Goal: Task Accomplishment & Management: Complete application form

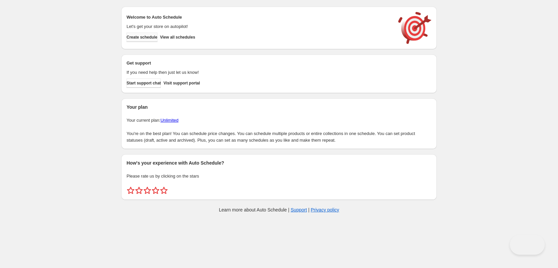
click at [147, 38] on span "Create schedule" at bounding box center [141, 37] width 31 height 5
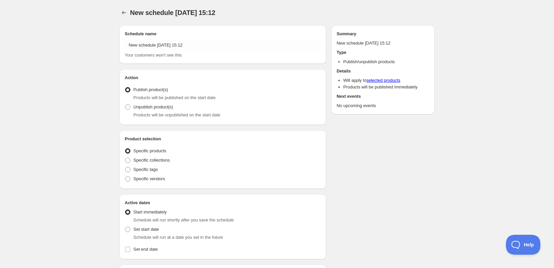
radio input "true"
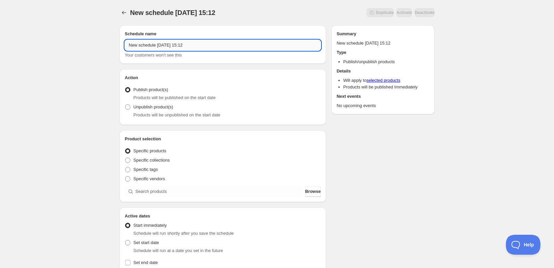
click at [212, 49] on input "New schedule [DATE] 15:12" at bounding box center [223, 45] width 196 height 11
type input "[DATE]"
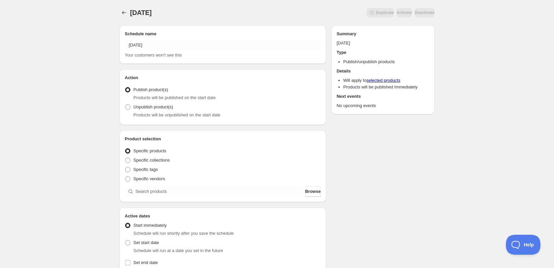
drag, startPoint x: 65, startPoint y: 83, endPoint x: 71, endPoint y: 89, distance: 8.5
click at [66, 83] on div "[DATE]. This page is ready [DATE] Duplicate Activate Deactivate More actions Du…" at bounding box center [277, 253] width 554 height 506
click at [131, 169] on label "Specific tags" at bounding box center [141, 169] width 33 height 9
click at [125, 167] on input "Specific tags" at bounding box center [125, 167] width 0 height 0
radio input "true"
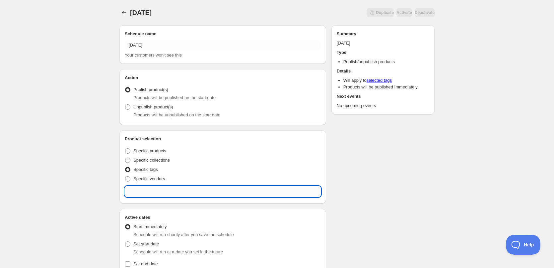
click at [148, 195] on input "text" at bounding box center [223, 191] width 196 height 11
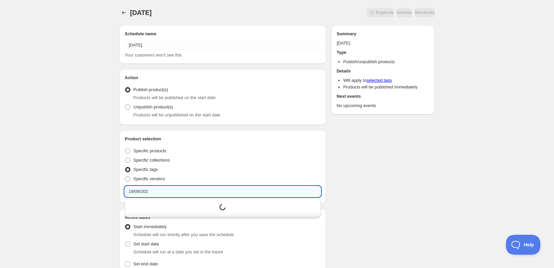
type input "[DATE]"
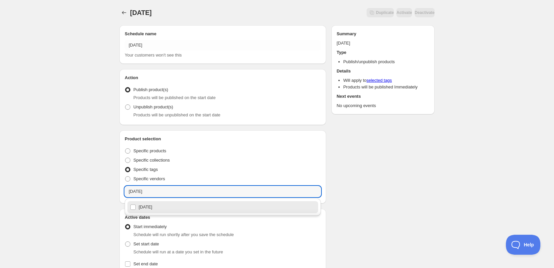
click at [156, 210] on div "[DATE]" at bounding box center [223, 206] width 186 height 9
checkbox input "true"
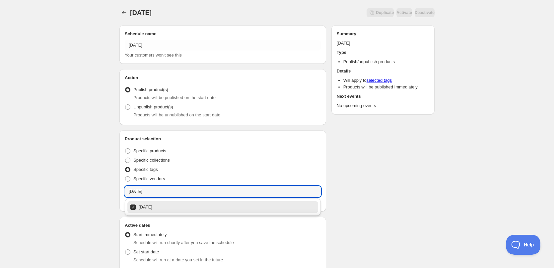
type input "[DATE]"
click at [70, 159] on div "[DATE]. This page is ready [DATE] Duplicate Activate Deactivate More actions Du…" at bounding box center [277, 257] width 554 height 515
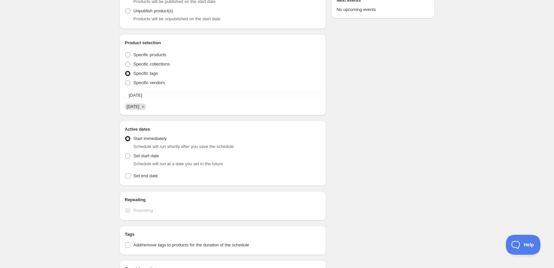
scroll to position [100, 0]
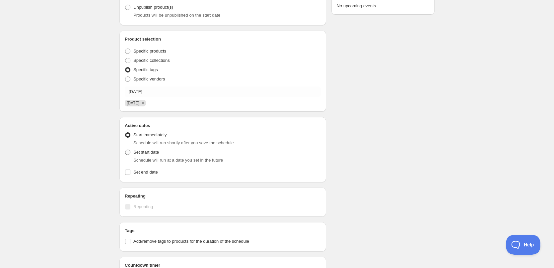
click at [131, 152] on label "Set start date" at bounding box center [142, 151] width 34 height 9
click at [125, 150] on input "Set start date" at bounding box center [125, 149] width 0 height 0
radio input "true"
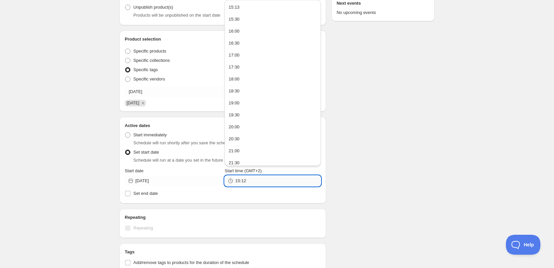
click at [258, 184] on input "15:12" at bounding box center [277, 180] width 85 height 11
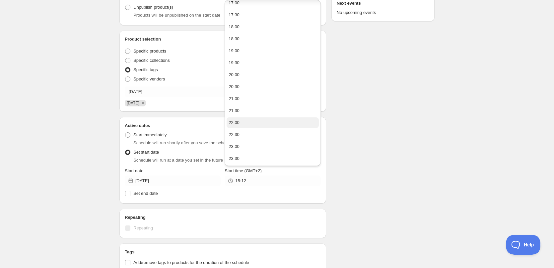
click at [244, 124] on button "22:00" at bounding box center [273, 122] width 92 height 11
type input "22:00"
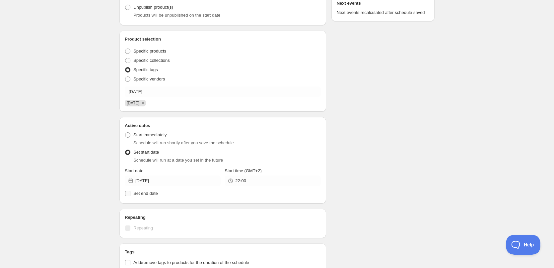
click at [147, 193] on span "Set end date" at bounding box center [145, 193] width 25 height 5
click at [130, 193] on input "Set end date" at bounding box center [127, 193] width 5 height 5
checkbox input "true"
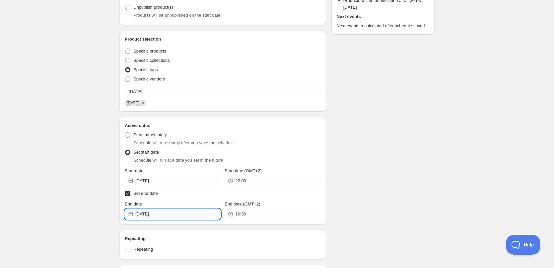
click at [196, 214] on input "[DATE]" at bounding box center [177, 213] width 85 height 11
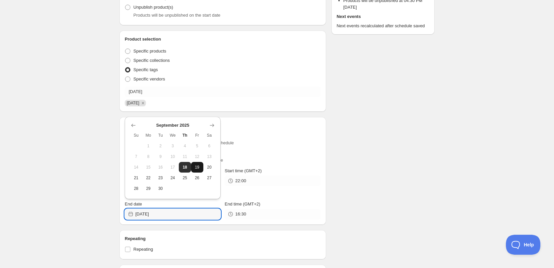
click at [200, 167] on span "19" at bounding box center [197, 166] width 7 height 5
type input "[DATE]"
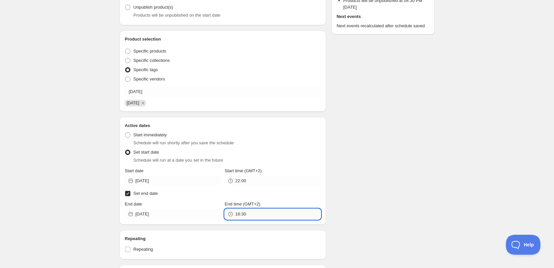
click at [283, 213] on input "16:30" at bounding box center [277, 213] width 85 height 11
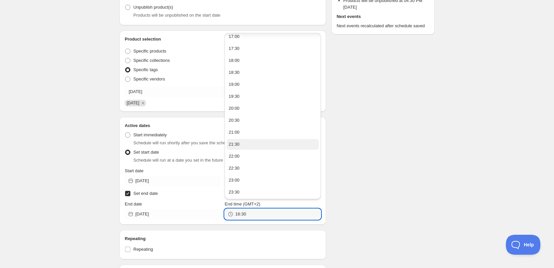
scroll to position [410, 0]
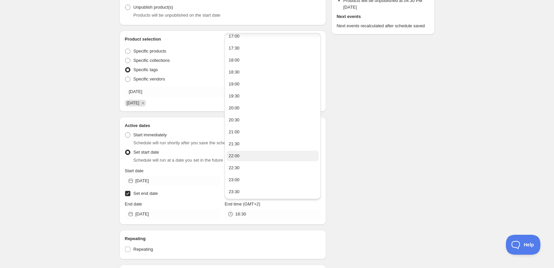
click at [242, 156] on button "22:00" at bounding box center [273, 155] width 92 height 11
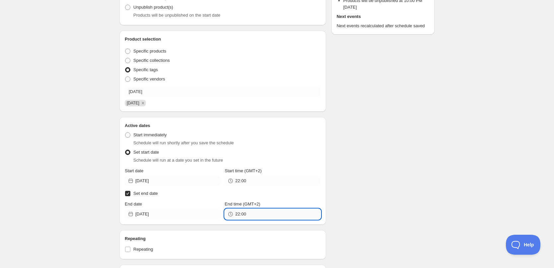
click at [243, 214] on input "22:00" at bounding box center [277, 213] width 85 height 11
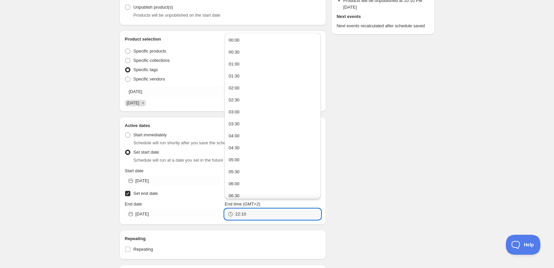
type input "22:10"
click at [412, 218] on div "Schedule name [DATE] Your customers won't see this Action Action Publish produc…" at bounding box center [274, 198] width 321 height 556
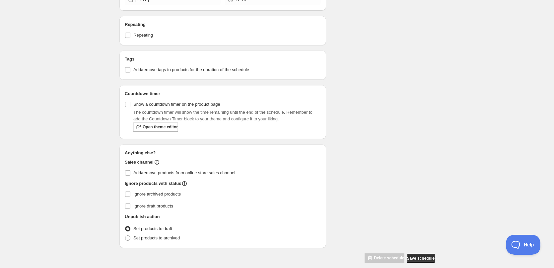
scroll to position [321, 0]
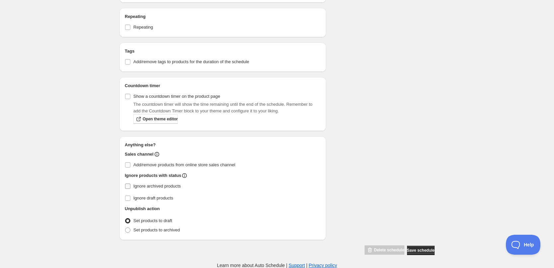
click at [128, 185] on input "Ignore archived products" at bounding box center [127, 185] width 5 height 5
checkbox input "true"
click at [129, 227] on span at bounding box center [127, 229] width 5 height 5
click at [125, 227] on input "Set products to archived" at bounding box center [125, 227] width 0 height 0
radio input "true"
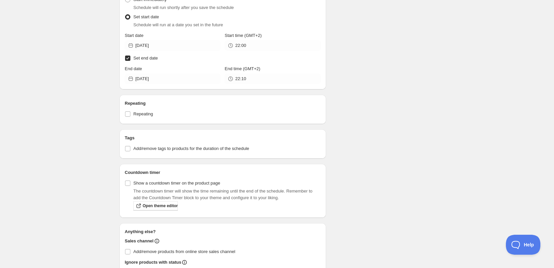
scroll to position [0, 0]
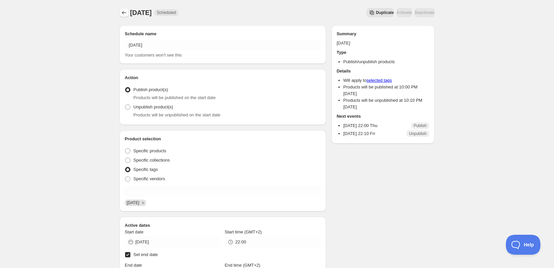
click at [128, 11] on button "Schedules" at bounding box center [124, 12] width 9 height 9
